Goal: Transaction & Acquisition: Purchase product/service

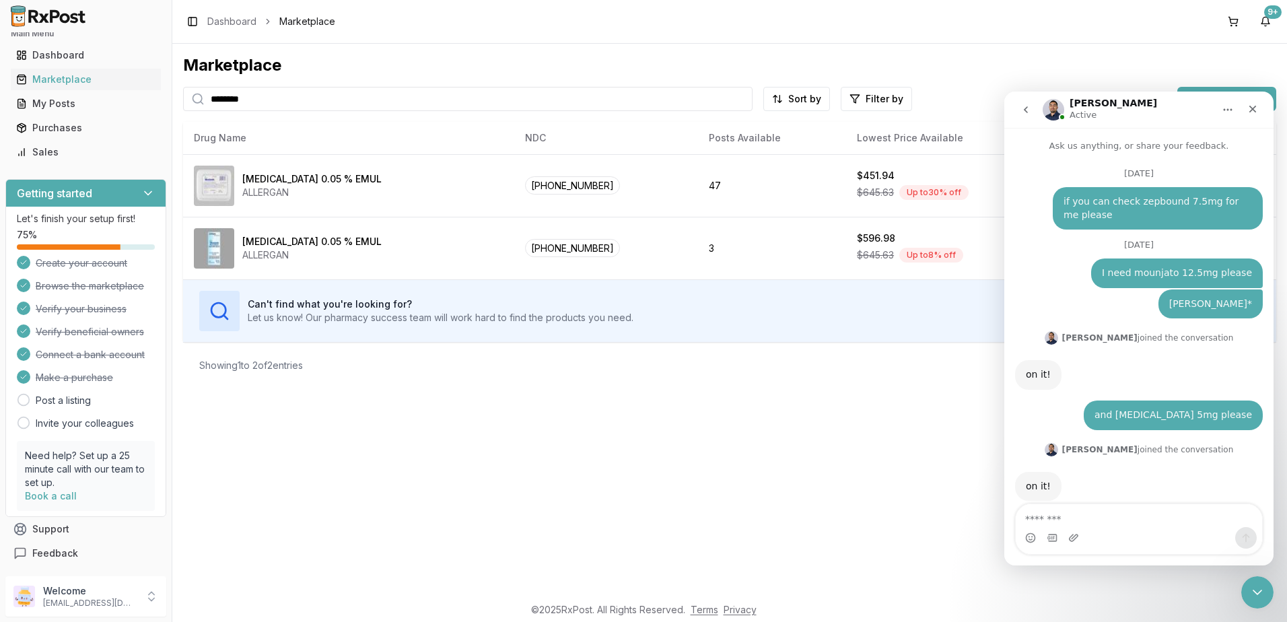
scroll to position [2, 0]
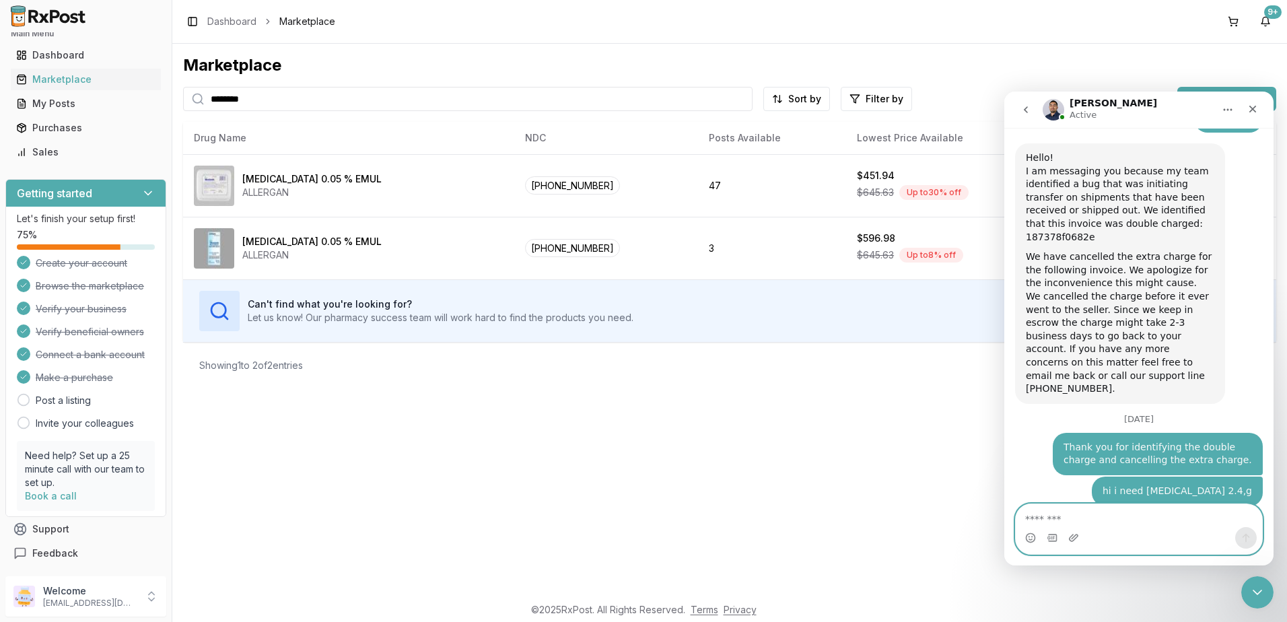
click at [1117, 516] on textarea "Message…" at bounding box center [1139, 515] width 246 height 23
type textarea "**********"
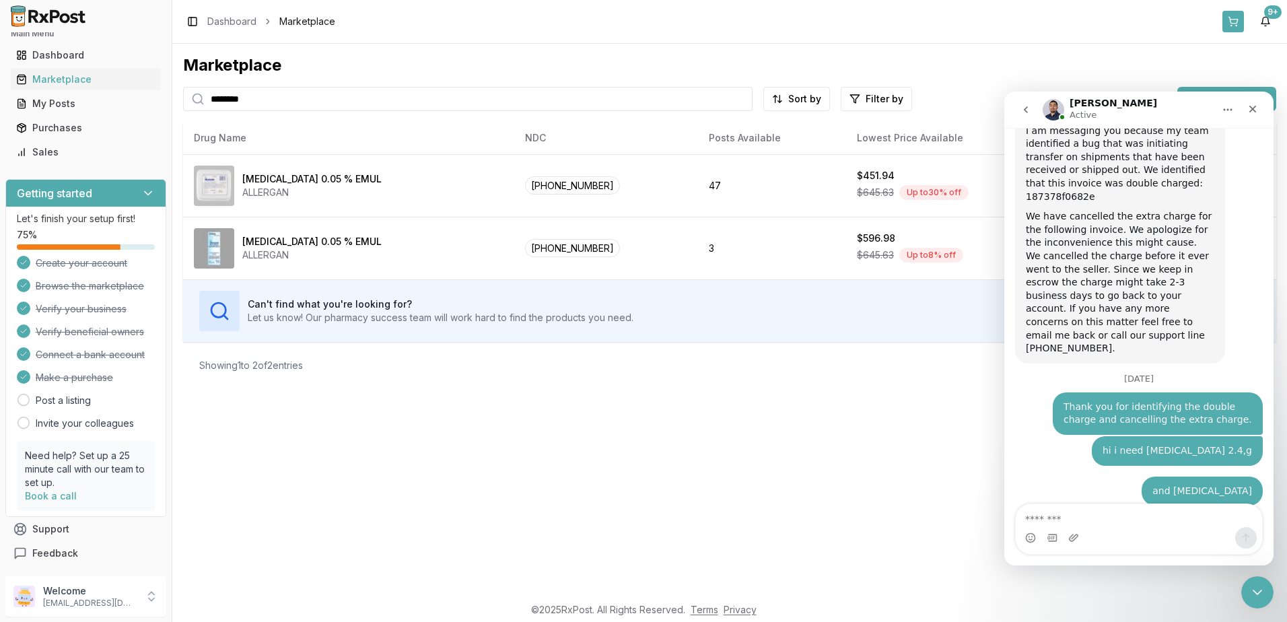
click at [1231, 20] on button at bounding box center [1233, 22] width 22 height 22
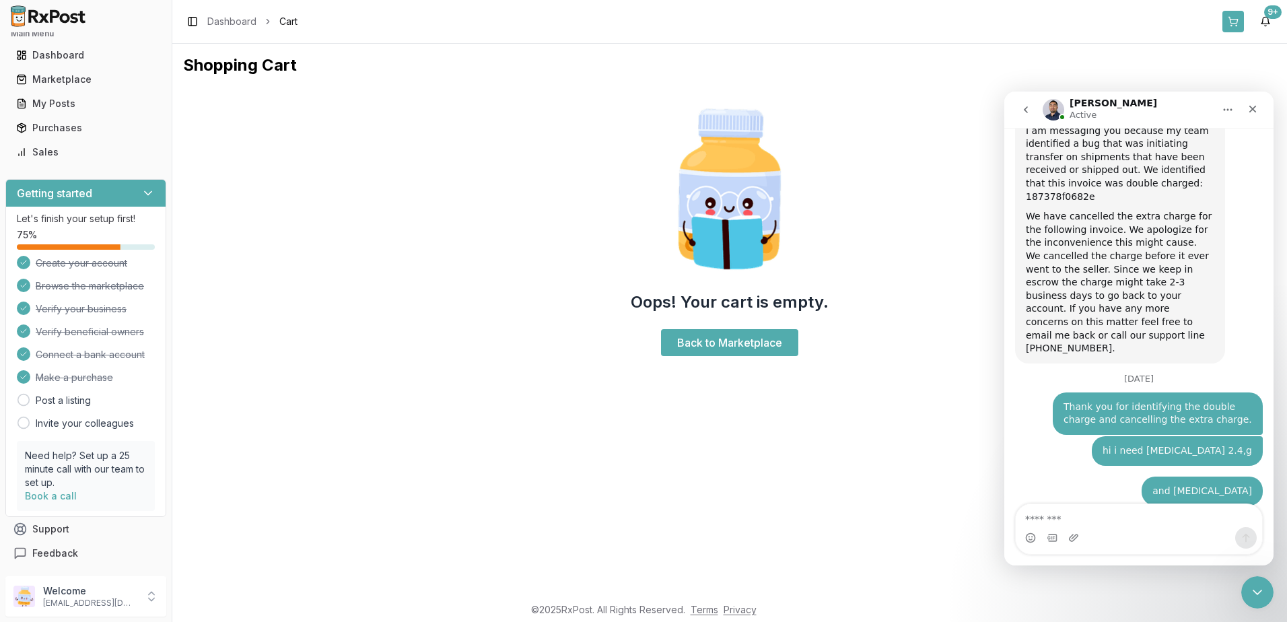
click at [1235, 17] on button at bounding box center [1233, 22] width 22 height 22
click at [1105, 513] on textarea "Message…" at bounding box center [1139, 515] width 246 height 23
type textarea "*"
type textarea "**********"
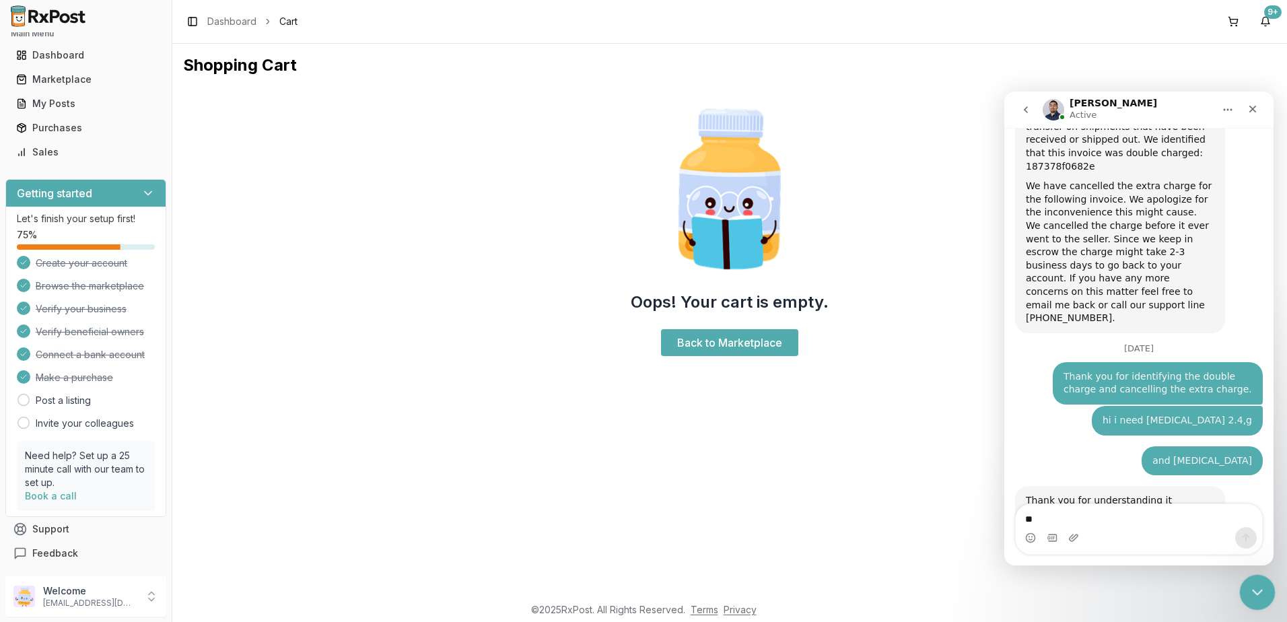
click at [1267, 586] on div "Close Intercom Messenger" at bounding box center [1255, 590] width 32 height 32
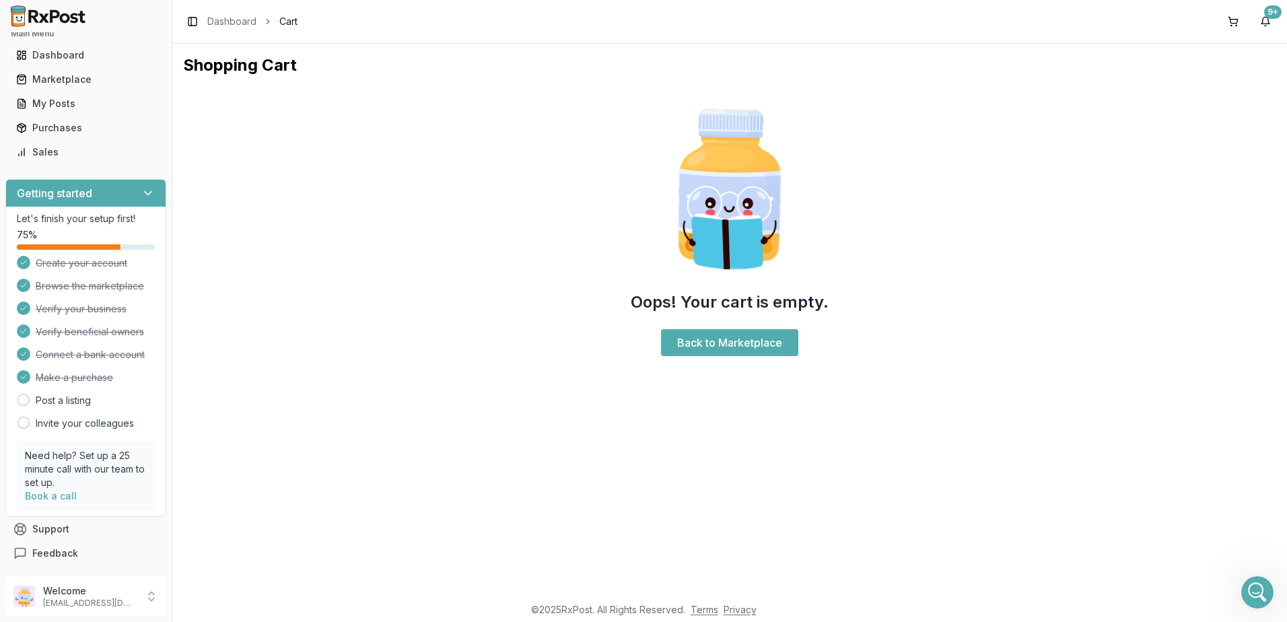
scroll to position [9911, 0]
drag, startPoint x: 1233, startPoint y: 20, endPoint x: 1214, endPoint y: 45, distance: 31.2
click at [1233, 20] on button at bounding box center [1233, 22] width 22 height 22
click at [738, 343] on link "Back to Marketplace" at bounding box center [729, 342] width 137 height 27
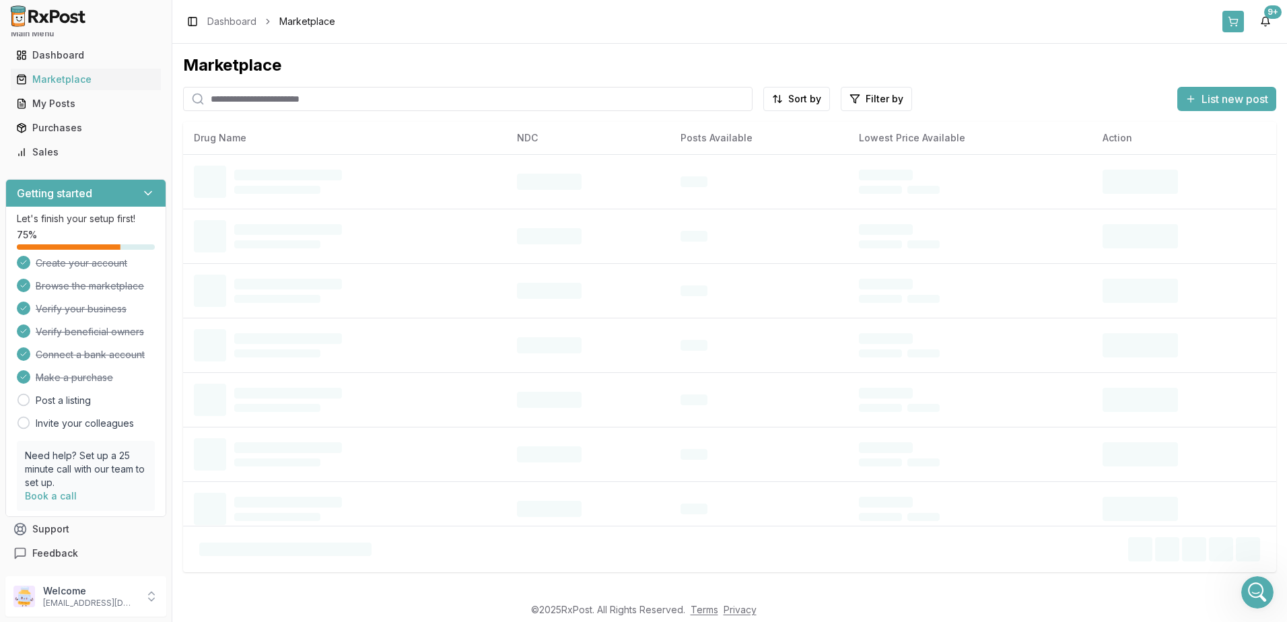
click at [1238, 22] on button at bounding box center [1233, 22] width 22 height 22
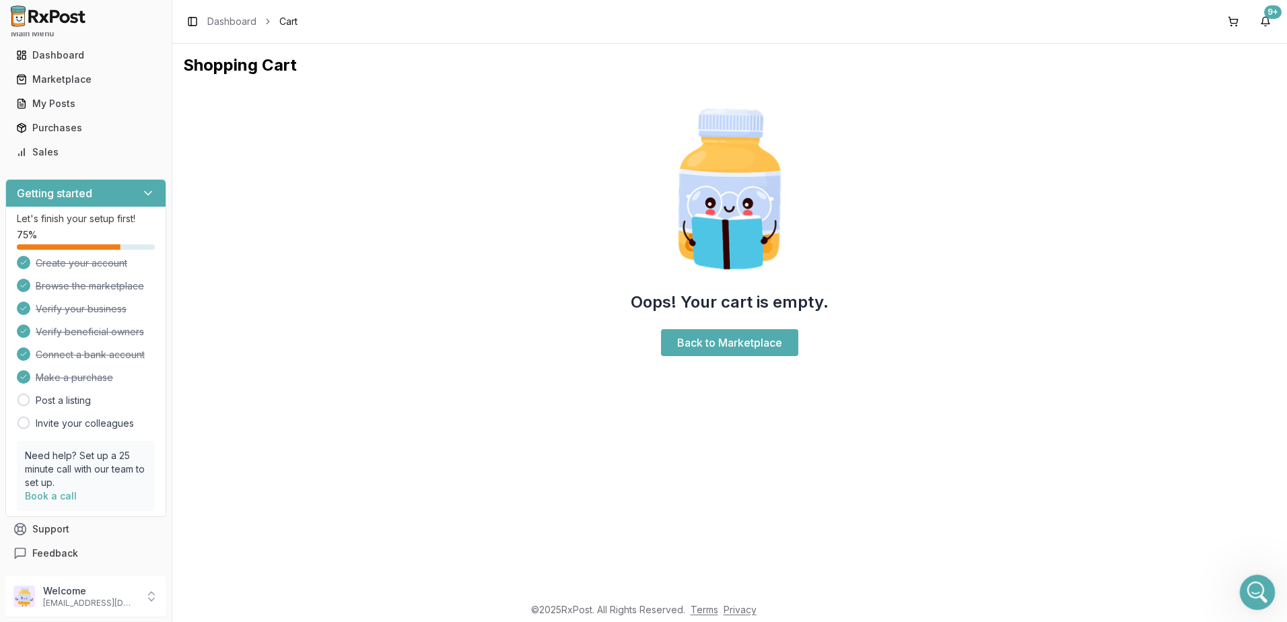
click at [1251, 593] on icon "Open Intercom Messenger" at bounding box center [1256, 591] width 22 height 22
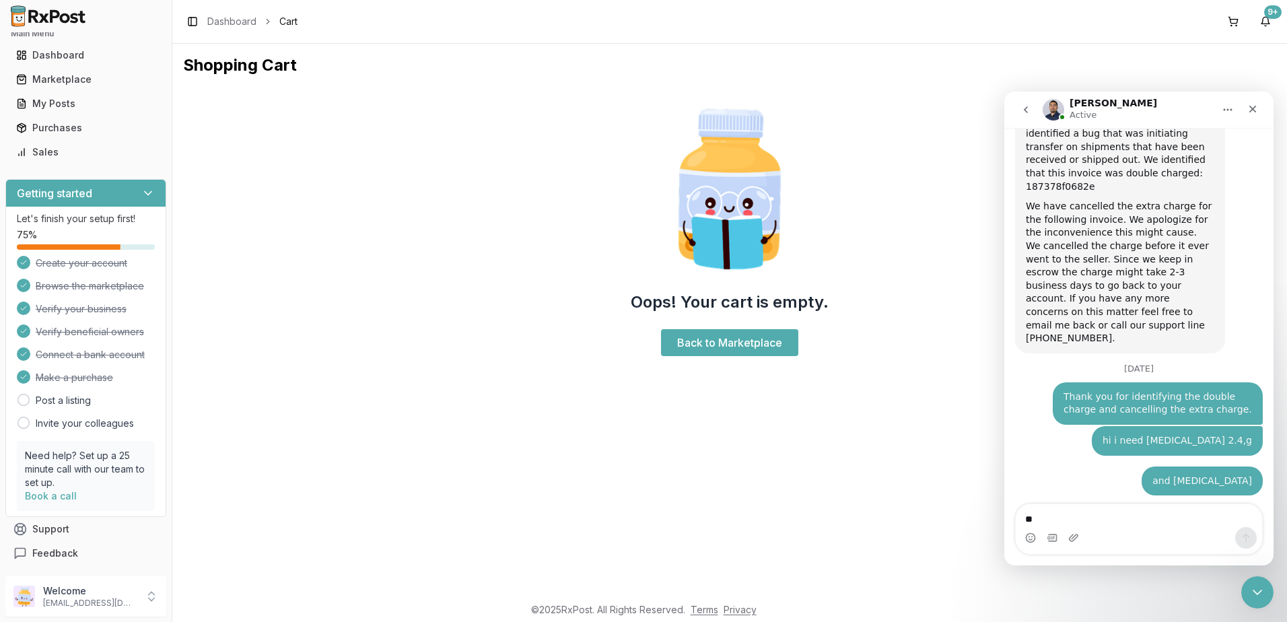
scroll to position [9911, 0]
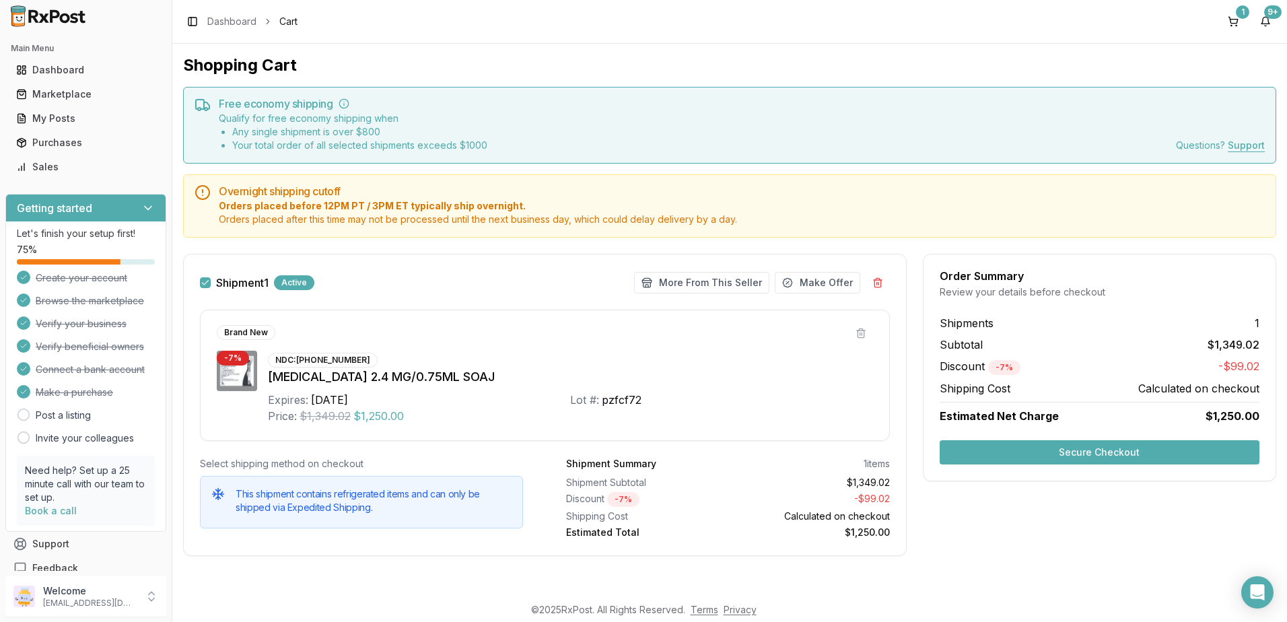
click at [1012, 491] on div "Order Summary Review your details before checkout Shipments 1 Subtotal $1,349.0…" at bounding box center [1099, 413] width 353 height 318
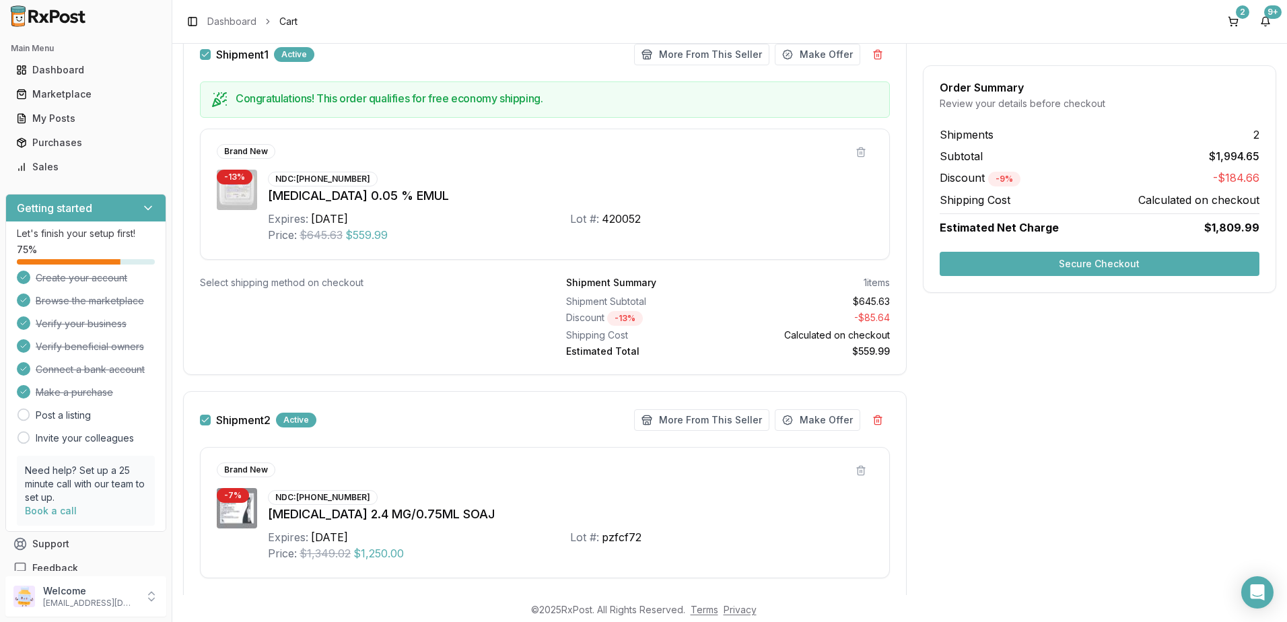
scroll to position [162, 0]
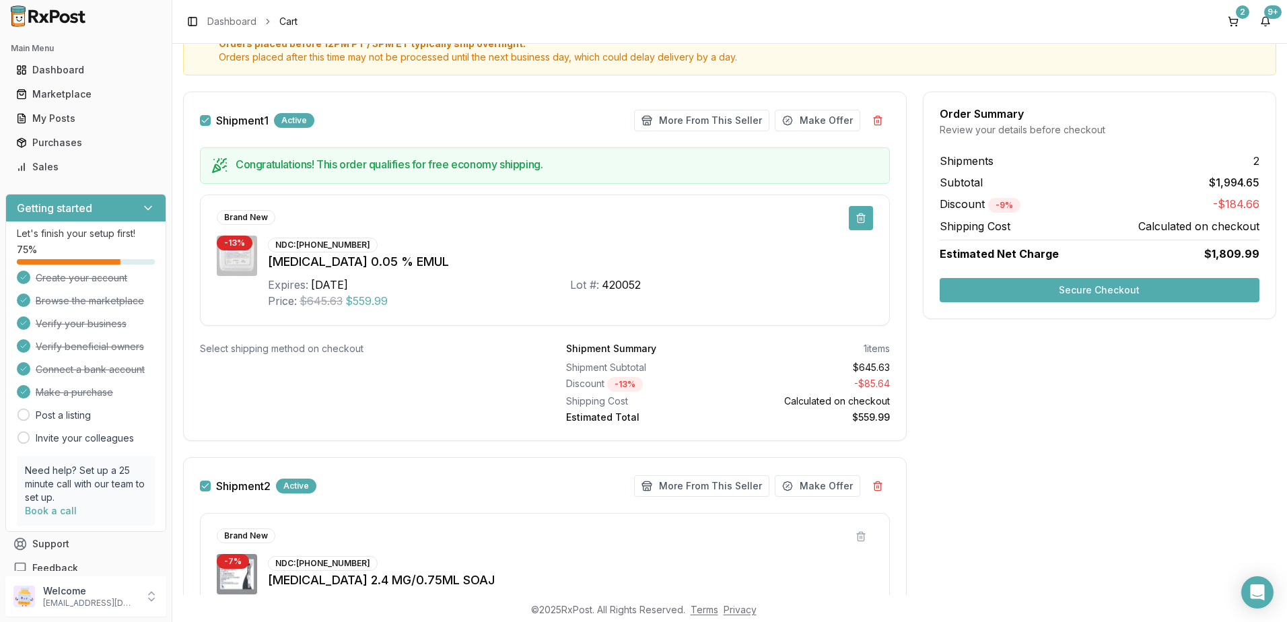
click at [857, 217] on button at bounding box center [861, 218] width 24 height 24
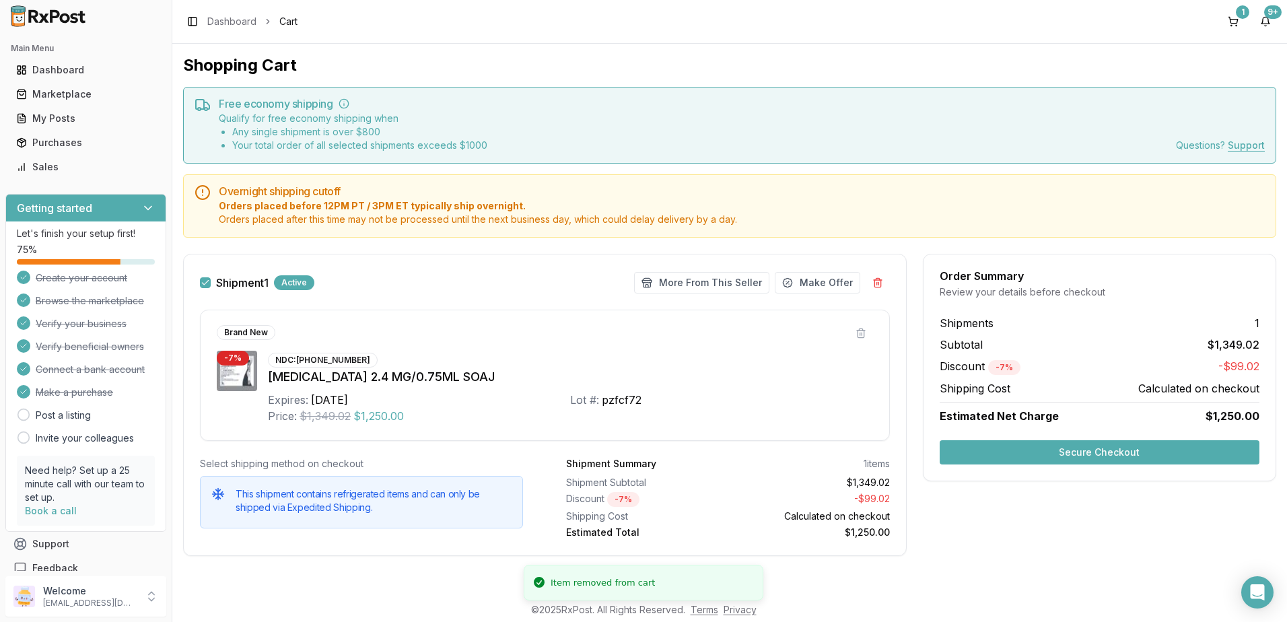
scroll to position [0, 0]
click at [57, 94] on div "Marketplace" at bounding box center [85, 94] width 139 height 13
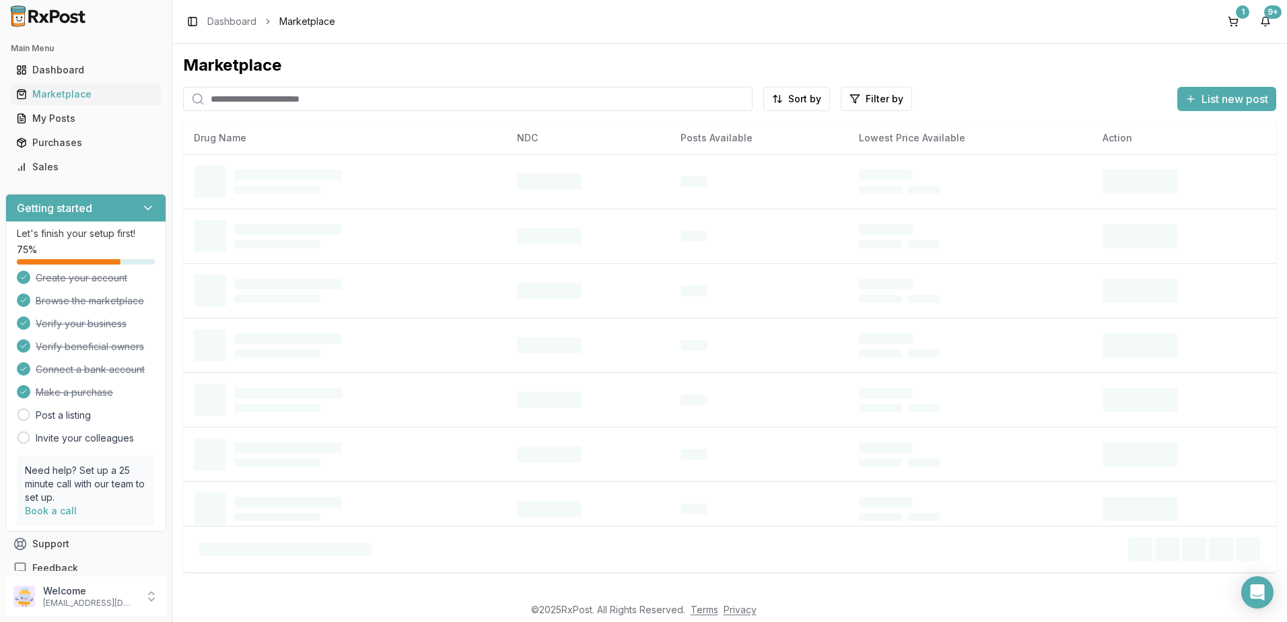
click at [415, 101] on input "search" at bounding box center [467, 99] width 569 height 24
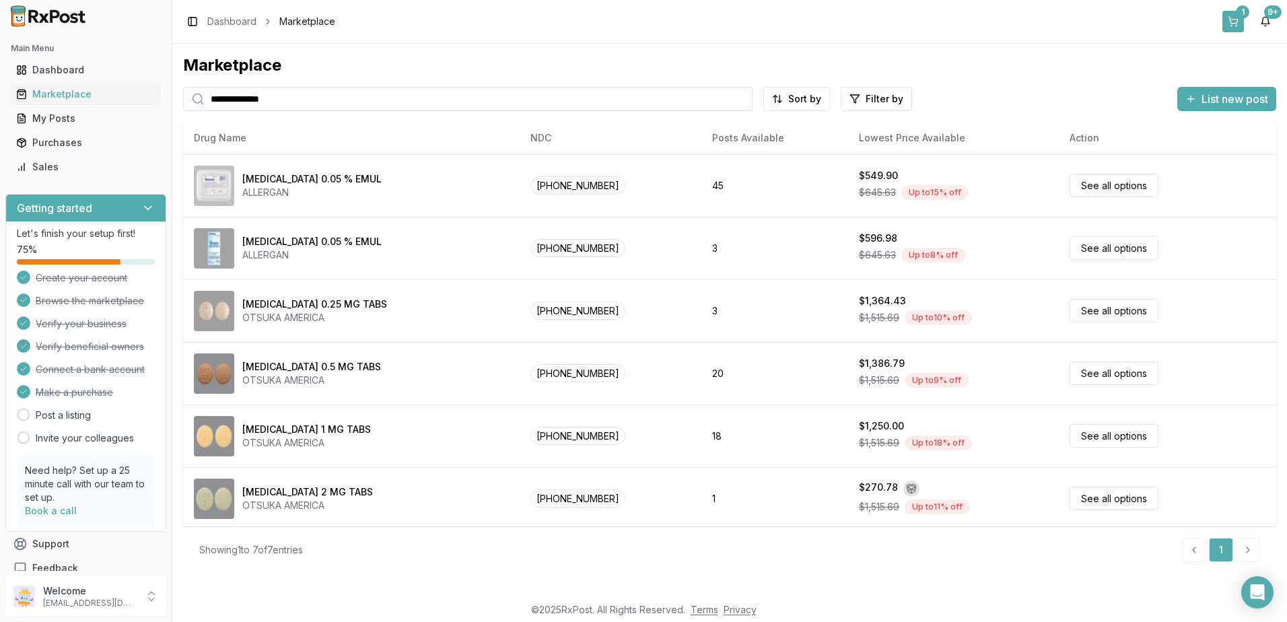
type input "**********"
click at [1231, 11] on button "1" at bounding box center [1233, 22] width 22 height 22
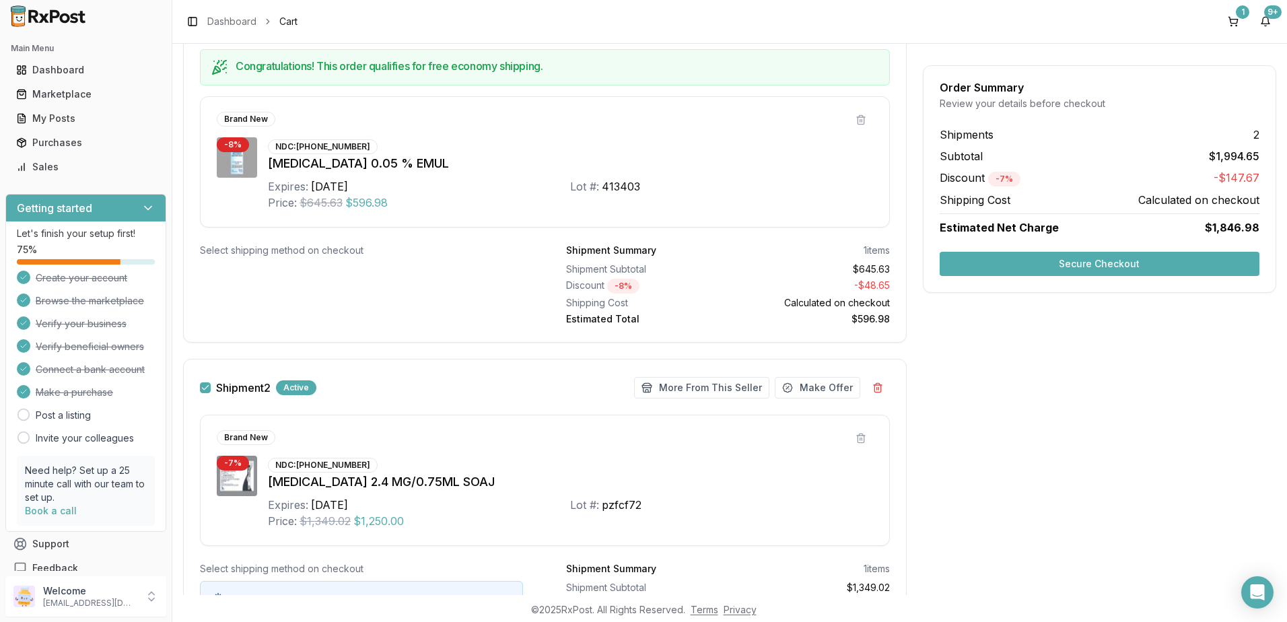
scroll to position [364, 0]
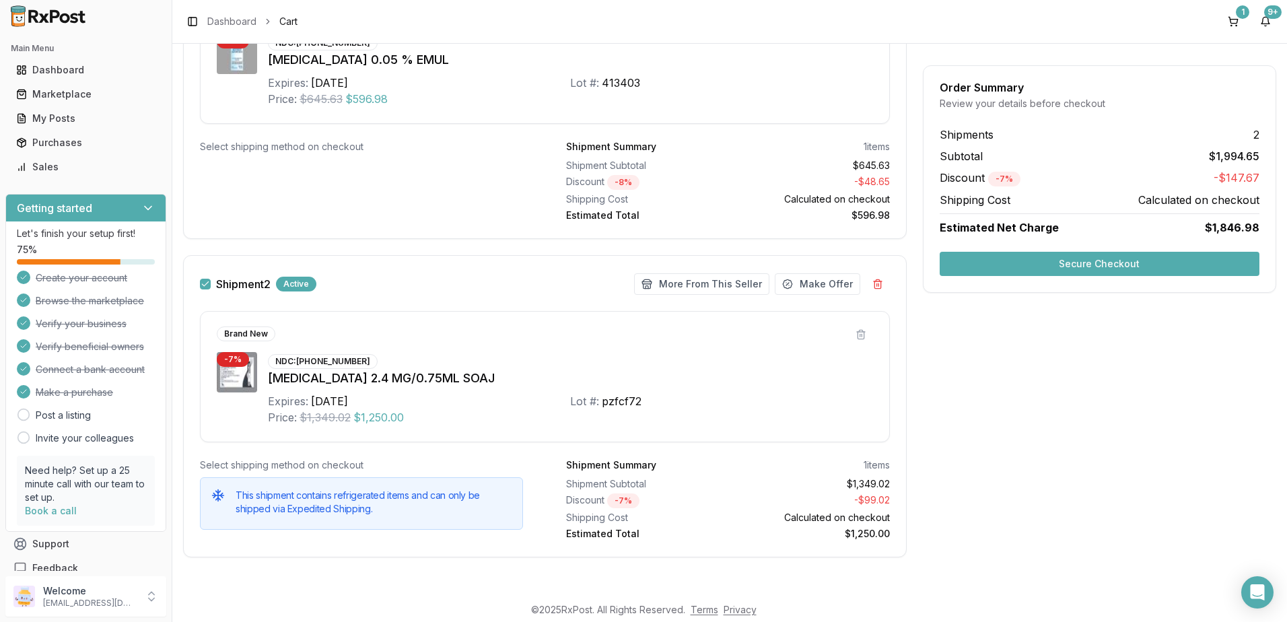
drag, startPoint x: 1094, startPoint y: 260, endPoint x: 1064, endPoint y: 283, distance: 37.8
click at [1094, 260] on button "Secure Checkout" at bounding box center [1100, 264] width 320 height 24
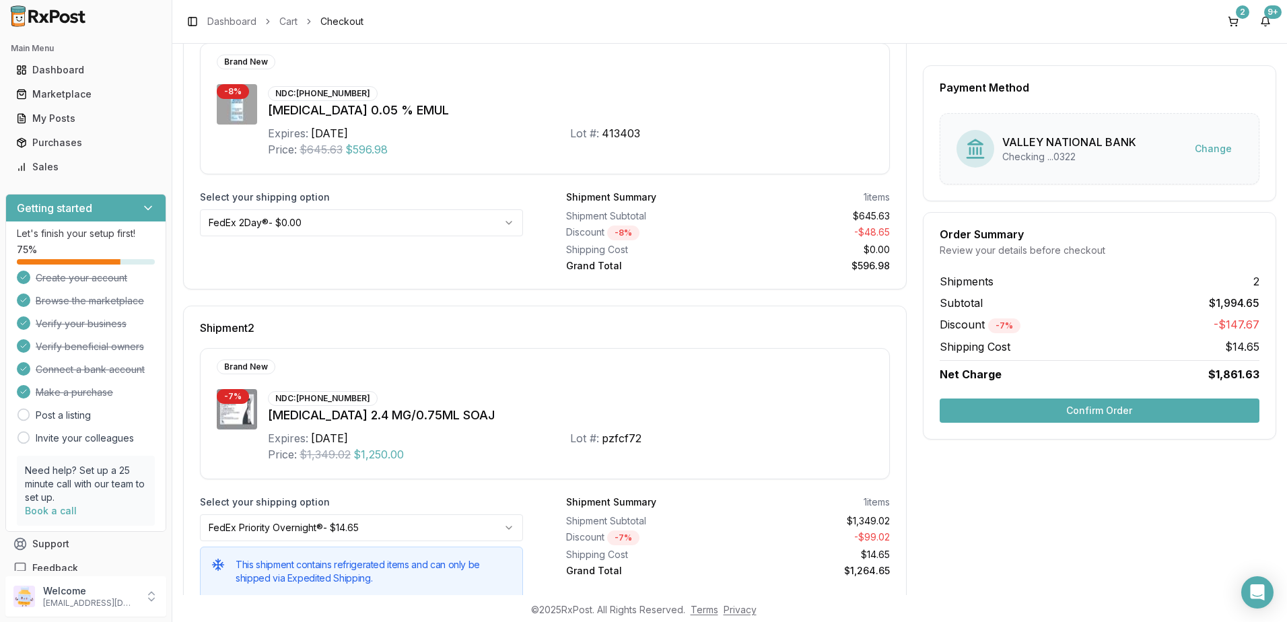
scroll to position [269, 0]
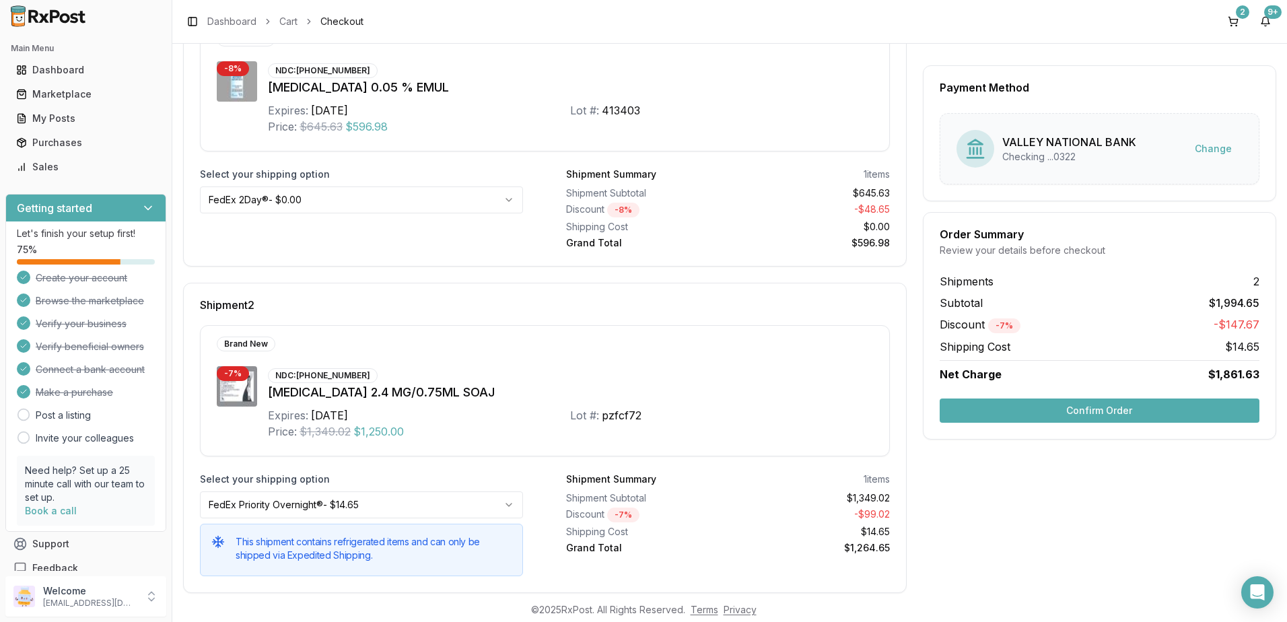
click at [1099, 414] on button "Confirm Order" at bounding box center [1100, 411] width 320 height 24
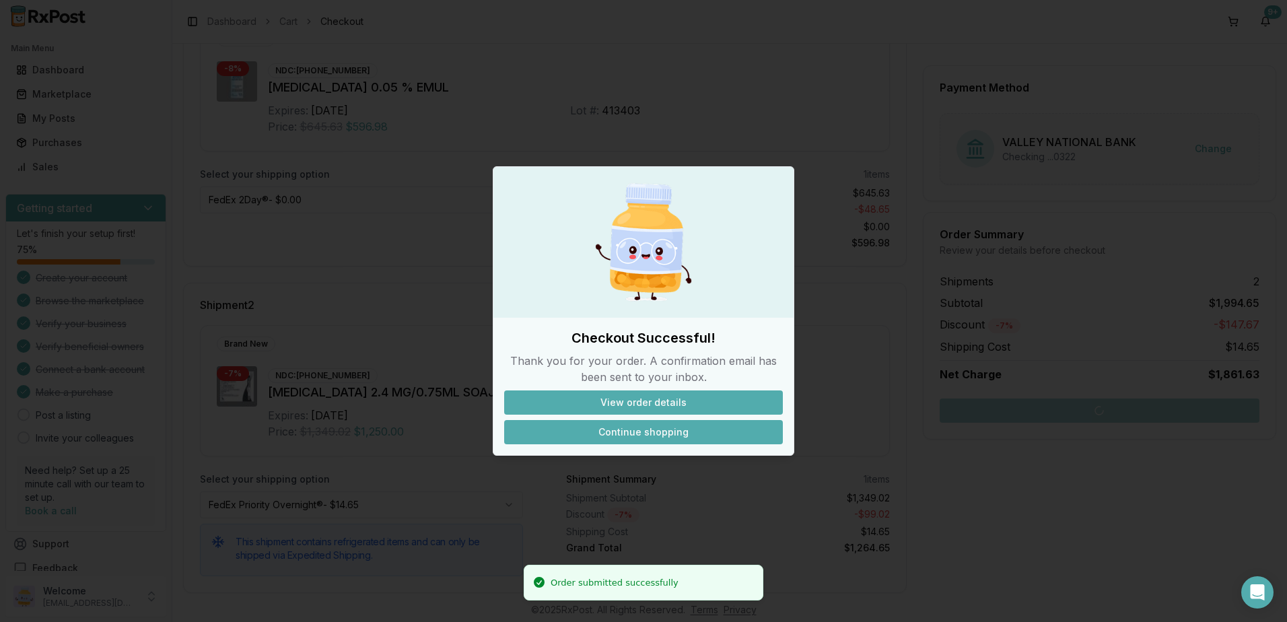
click at [659, 426] on button "Continue shopping" at bounding box center [643, 432] width 279 height 24
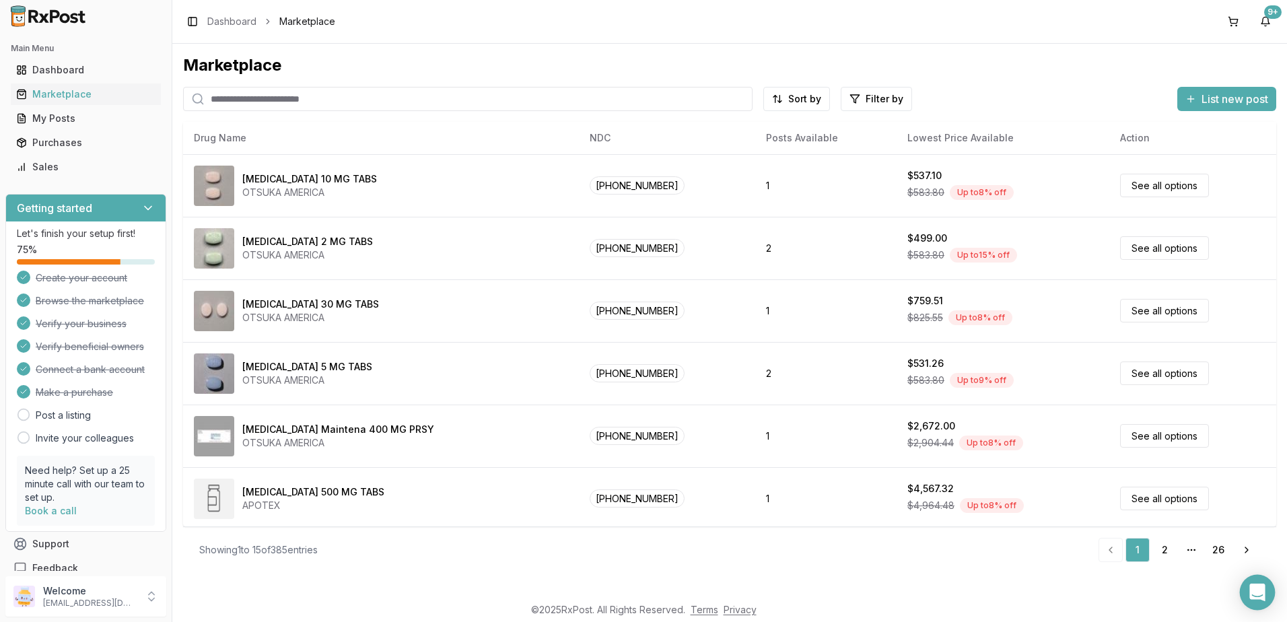
click at [1262, 592] on icon "Open Intercom Messenger" at bounding box center [1256, 593] width 15 height 18
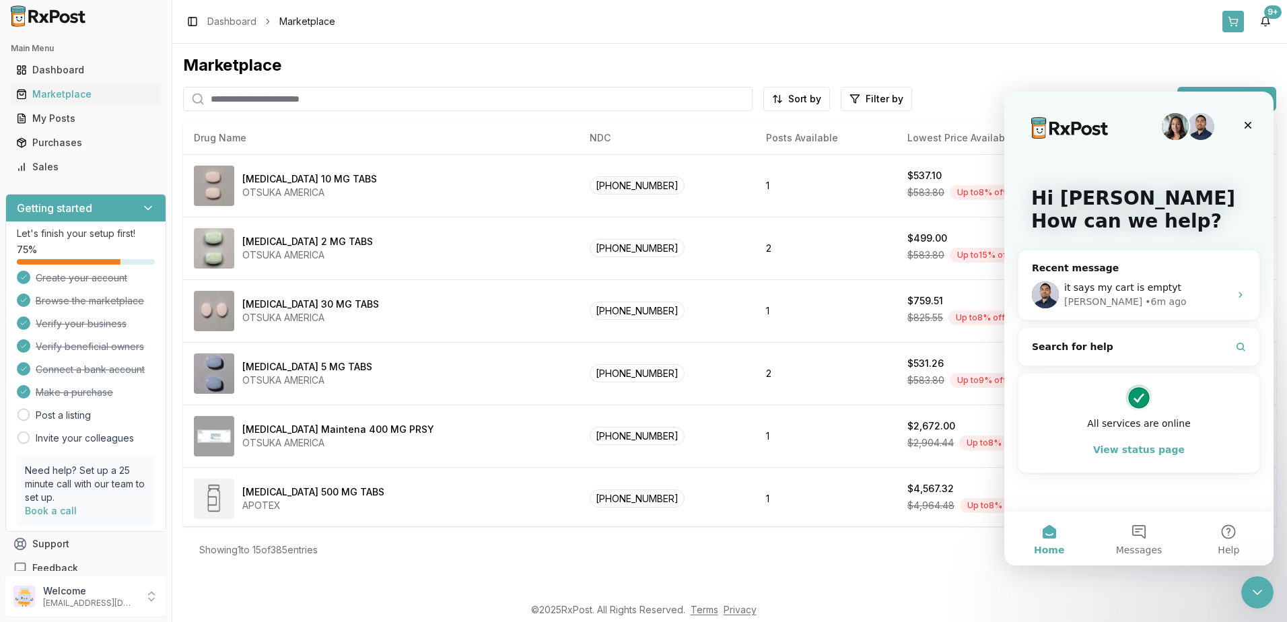
click at [1233, 24] on button at bounding box center [1233, 22] width 22 height 22
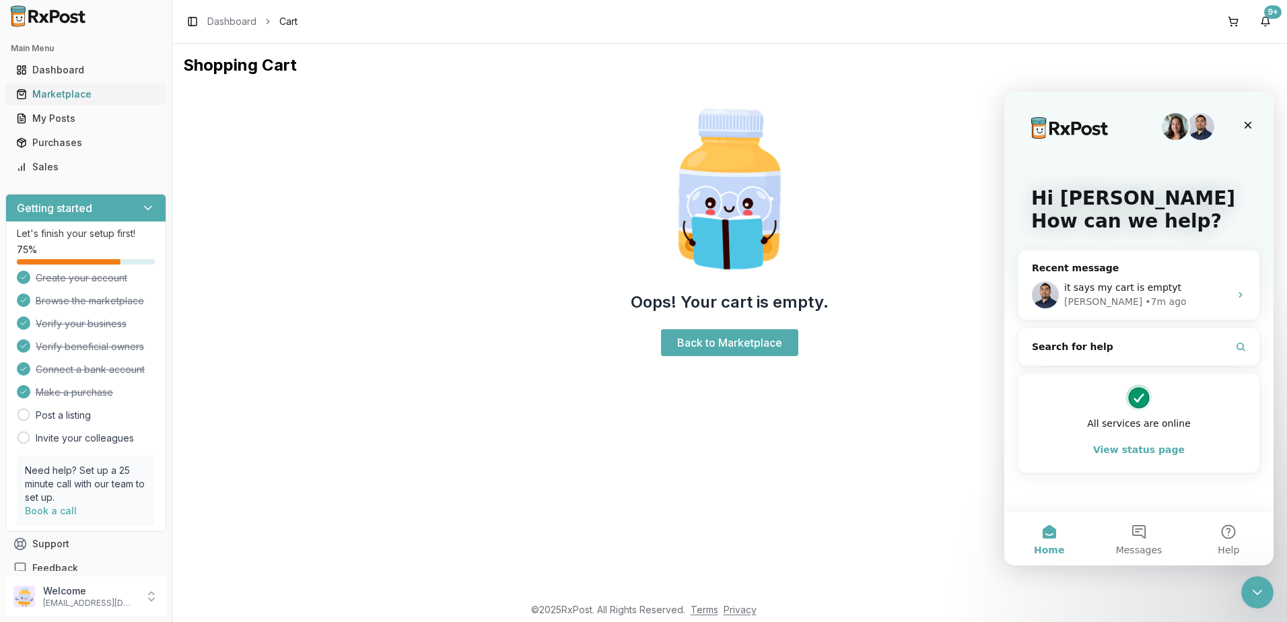
drag, startPoint x: 46, startPoint y: 90, endPoint x: 96, endPoint y: 98, distance: 51.2
click at [46, 90] on div "Marketplace" at bounding box center [85, 94] width 139 height 13
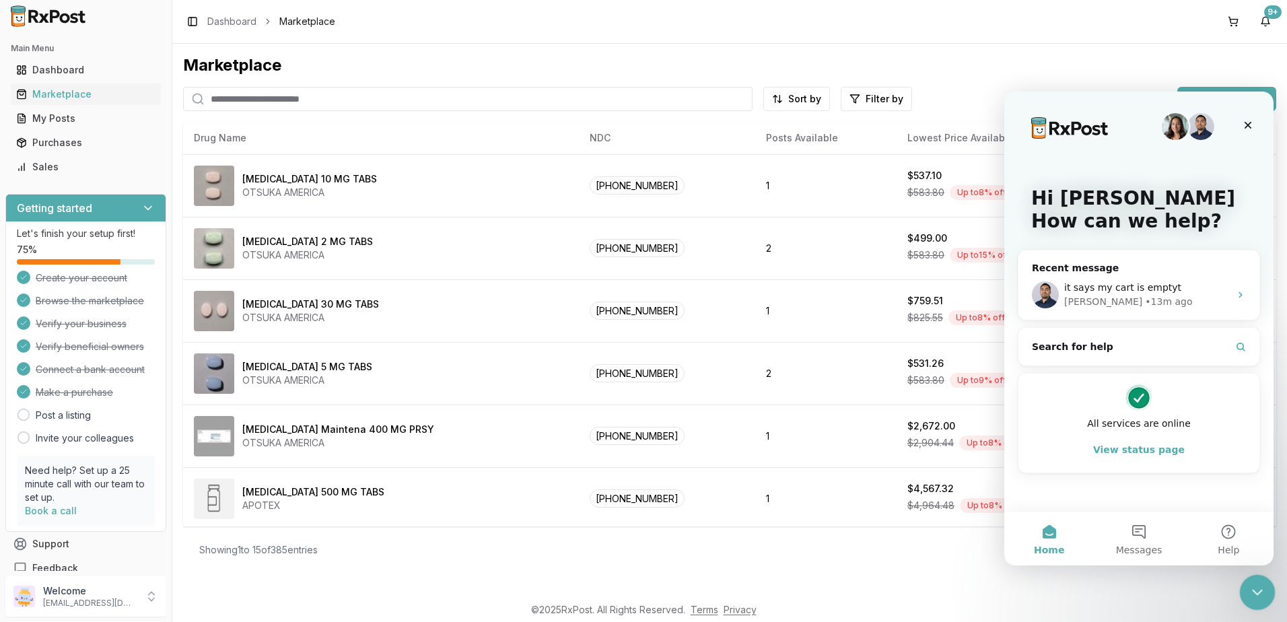
click at [1252, 596] on icon "Close Intercom Messenger" at bounding box center [1255, 590] width 16 height 16
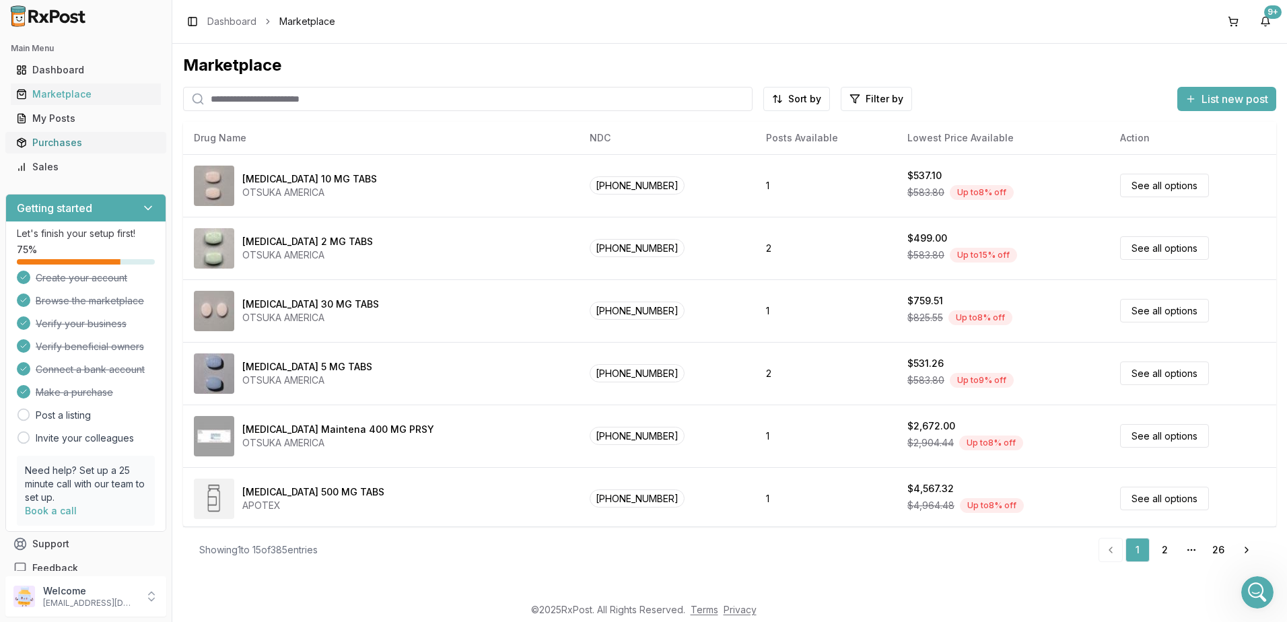
click at [54, 140] on div "Purchases" at bounding box center [85, 142] width 139 height 13
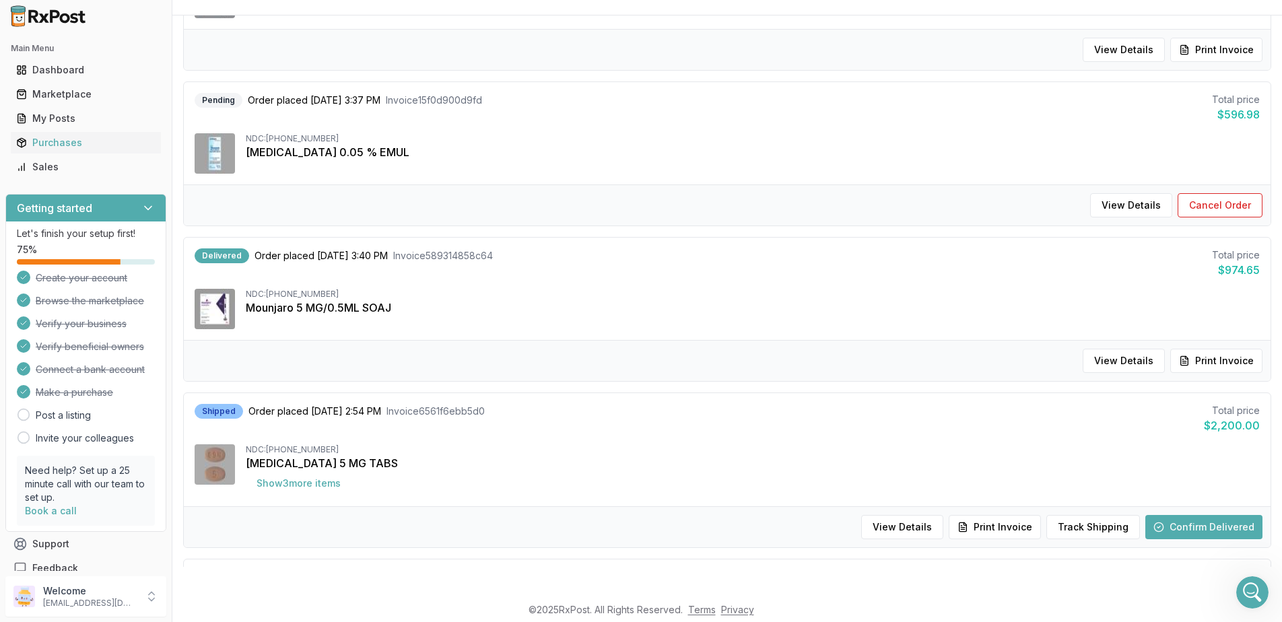
scroll to position [99, 0]
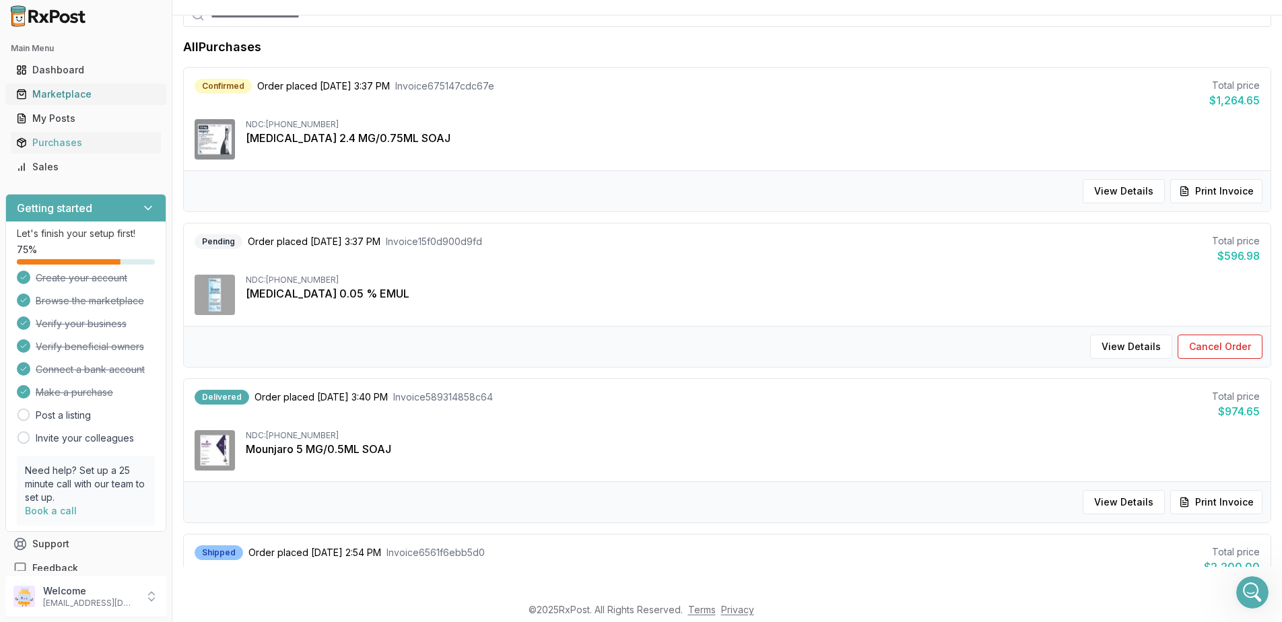
click at [53, 94] on div "Marketplace" at bounding box center [85, 94] width 139 height 13
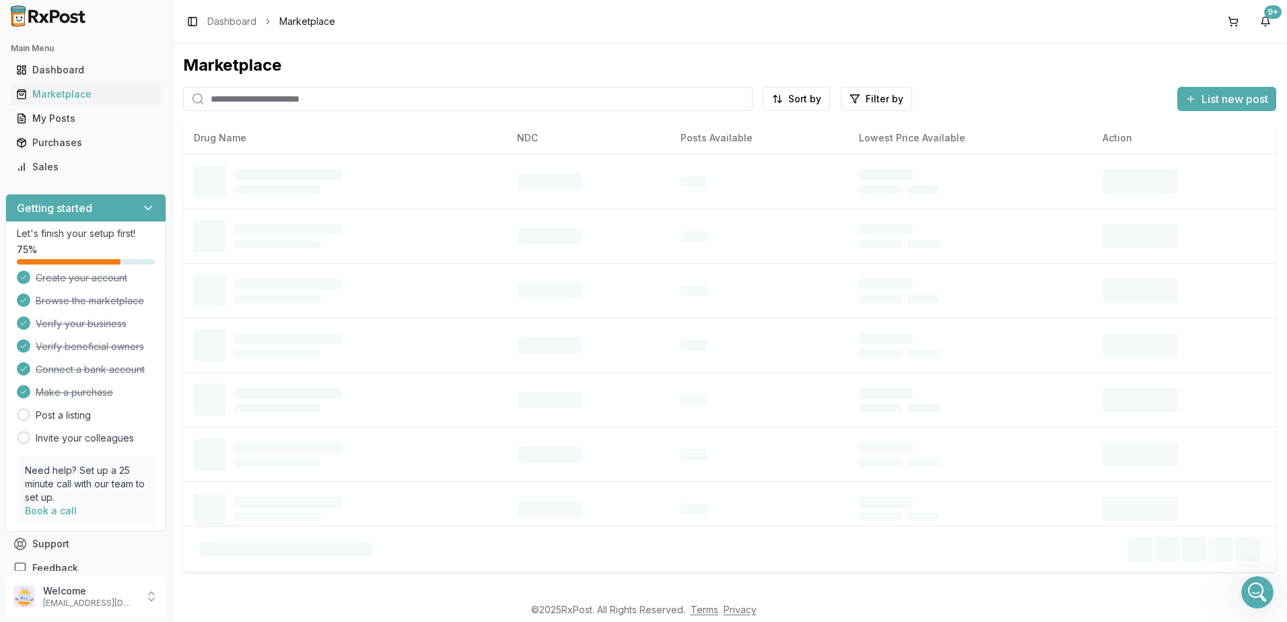
click at [381, 100] on input "search" at bounding box center [467, 99] width 569 height 24
type input "**********"
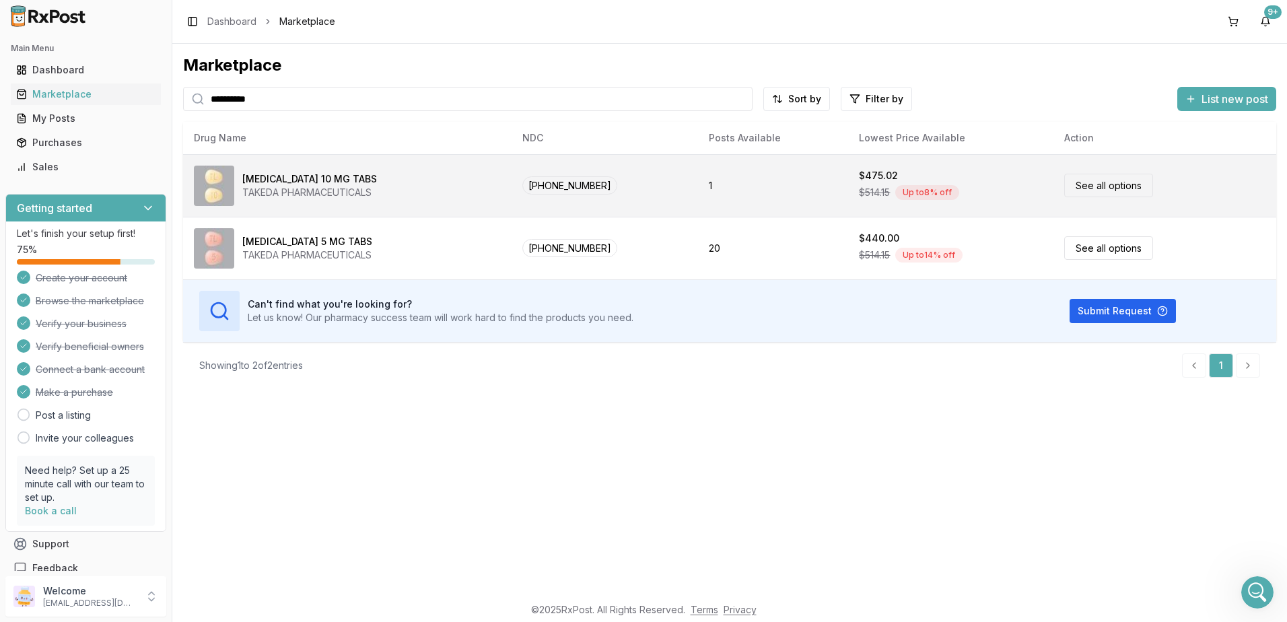
click at [763, 186] on td "1" at bounding box center [773, 185] width 150 height 63
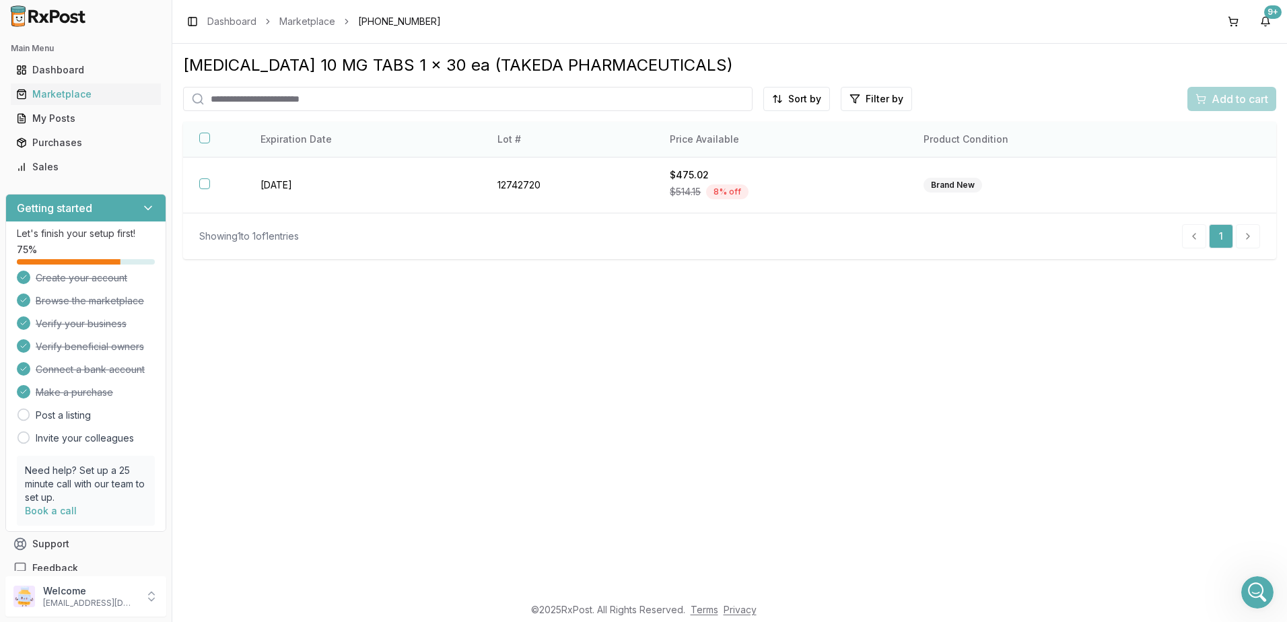
drag, startPoint x: 1226, startPoint y: 97, endPoint x: 1185, endPoint y: 134, distance: 55.3
click at [1226, 97] on div "Add to cart" at bounding box center [1231, 99] width 89 height 24
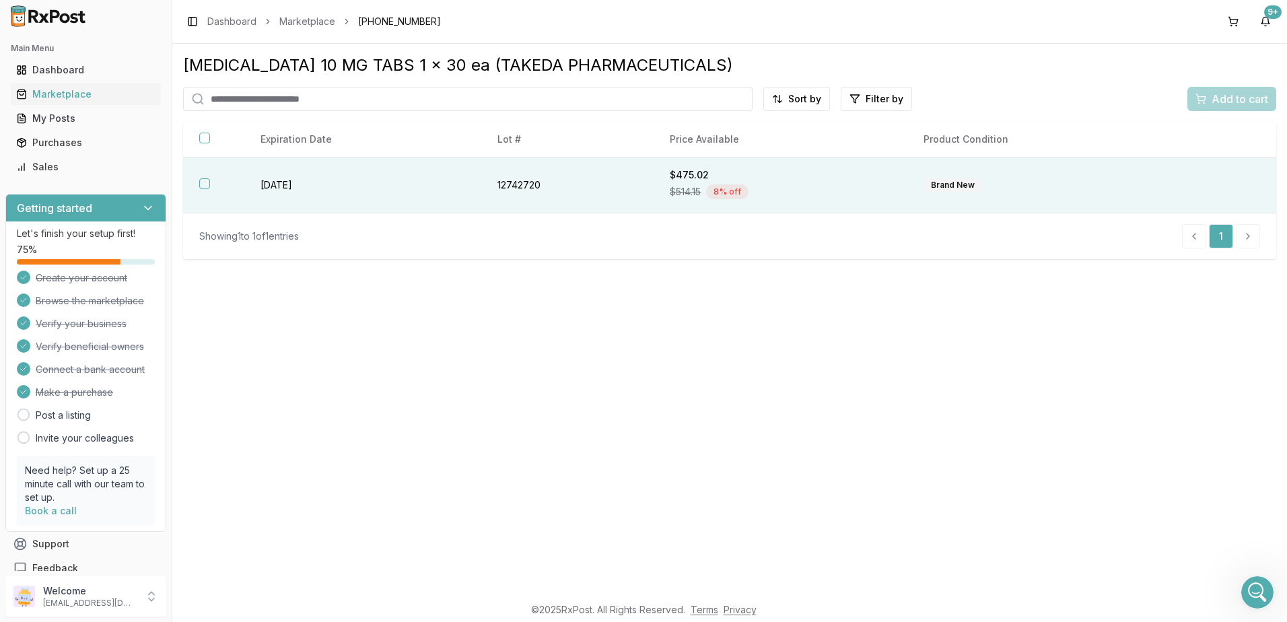
click at [816, 178] on div "$475.02" at bounding box center [780, 174] width 221 height 13
click at [1231, 98] on span "Add to cart" at bounding box center [1240, 99] width 57 height 16
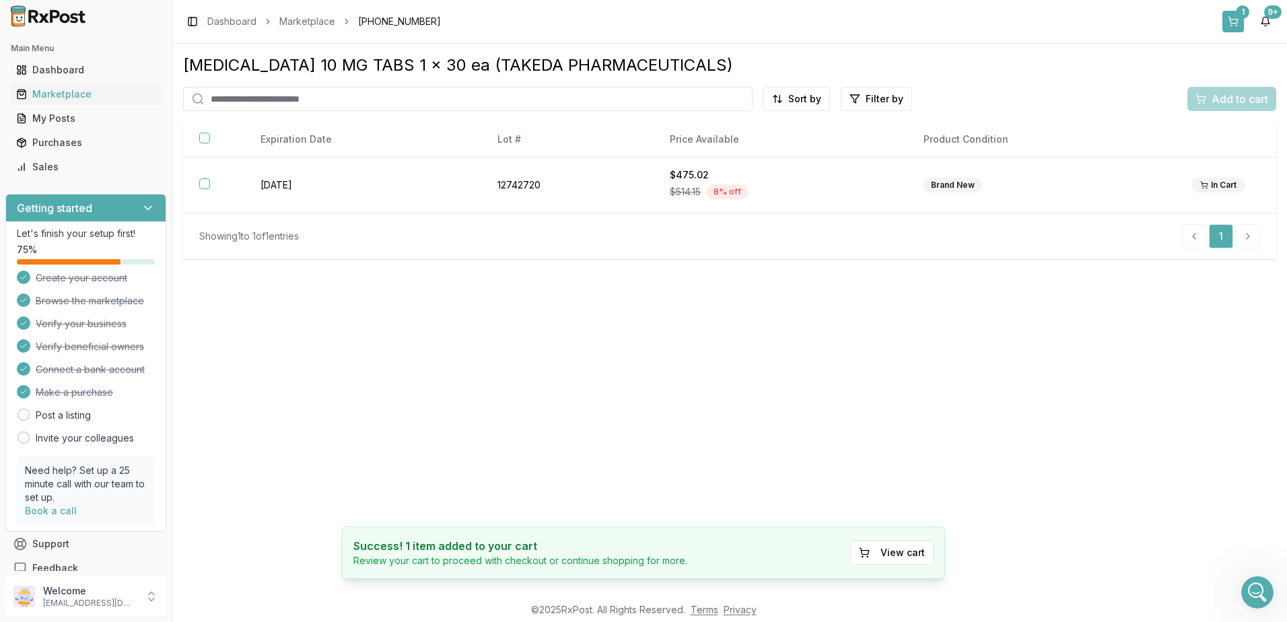
click at [1237, 16] on div "1" at bounding box center [1242, 11] width 13 height 13
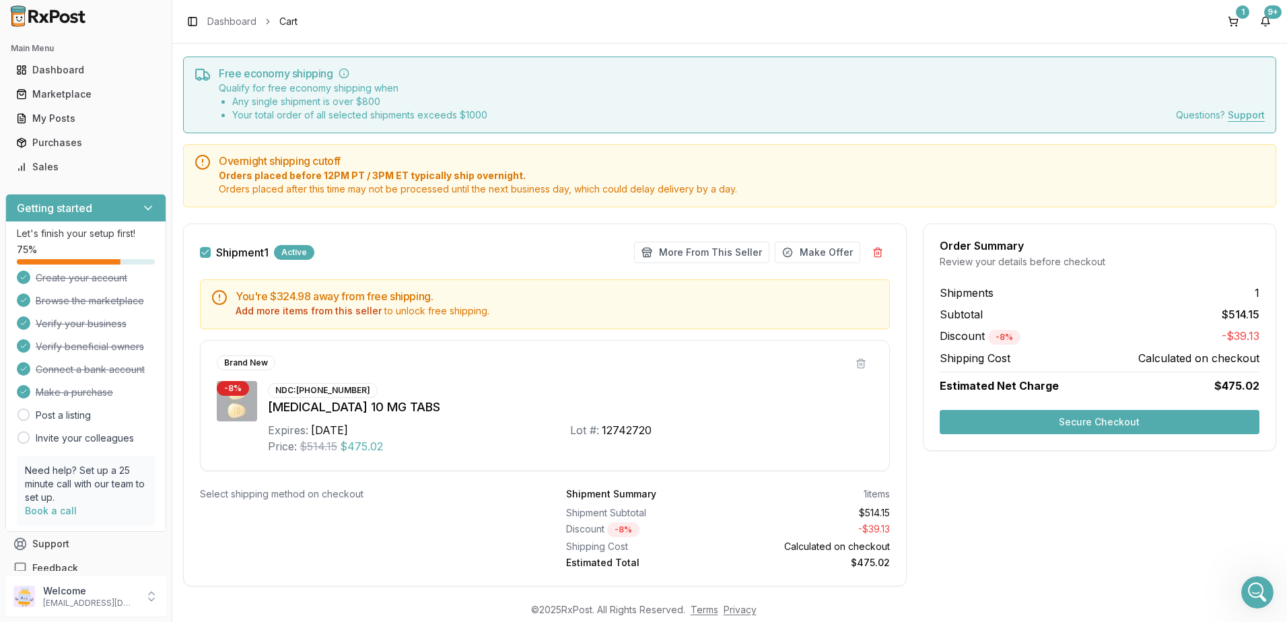
scroll to position [59, 0]
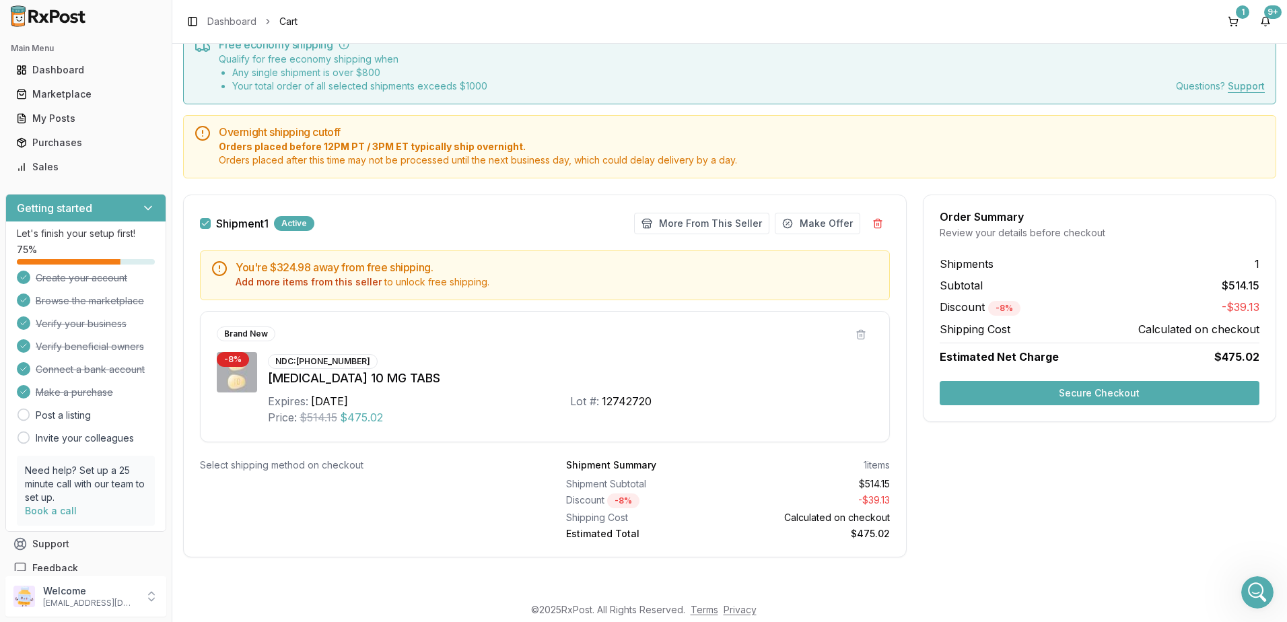
click at [1080, 395] on button "Secure Checkout" at bounding box center [1100, 393] width 320 height 24
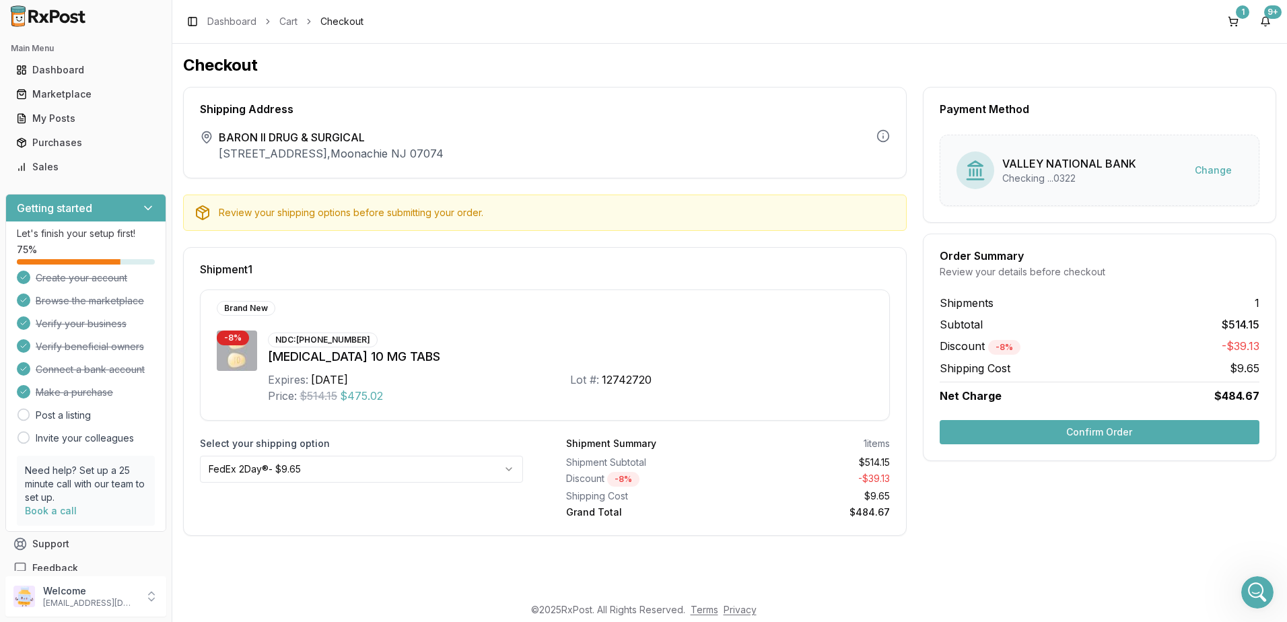
click at [512, 468] on html "Main Menu Dashboard Marketplace My Posts Purchases Sales Getting started Let's …" at bounding box center [643, 311] width 1287 height 622
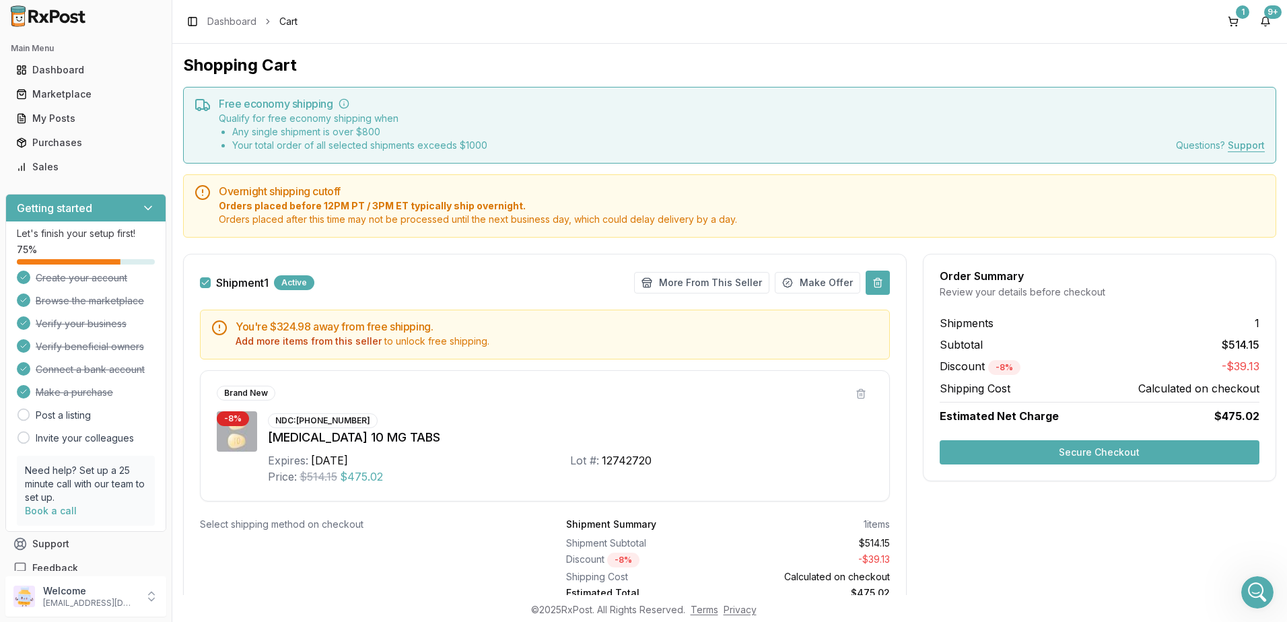
drag, startPoint x: 875, startPoint y: 282, endPoint x: 881, endPoint y: 290, distance: 10.1
click at [876, 282] on button at bounding box center [878, 283] width 24 height 24
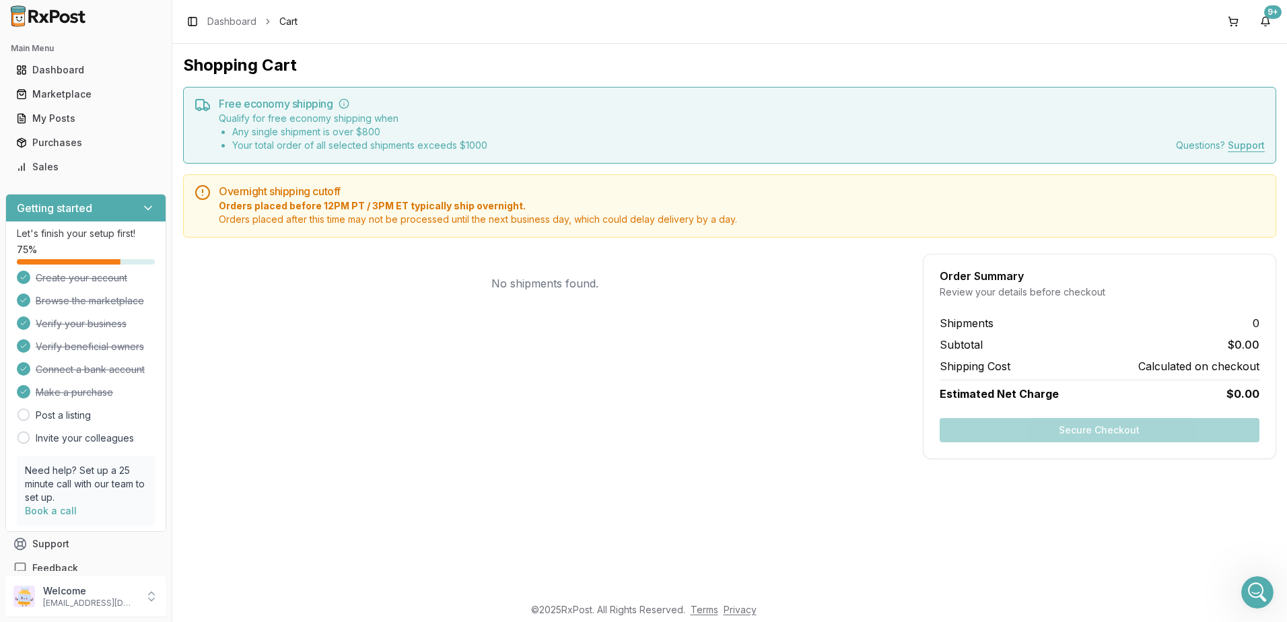
drag, startPoint x: 1140, startPoint y: 509, endPoint x: 934, endPoint y: 443, distance: 215.7
click at [1140, 509] on div "Shopping Cart Free economy shipping Qualify for free economy shipping when Any …" at bounding box center [729, 319] width 1115 height 551
